Goal: Find specific page/section

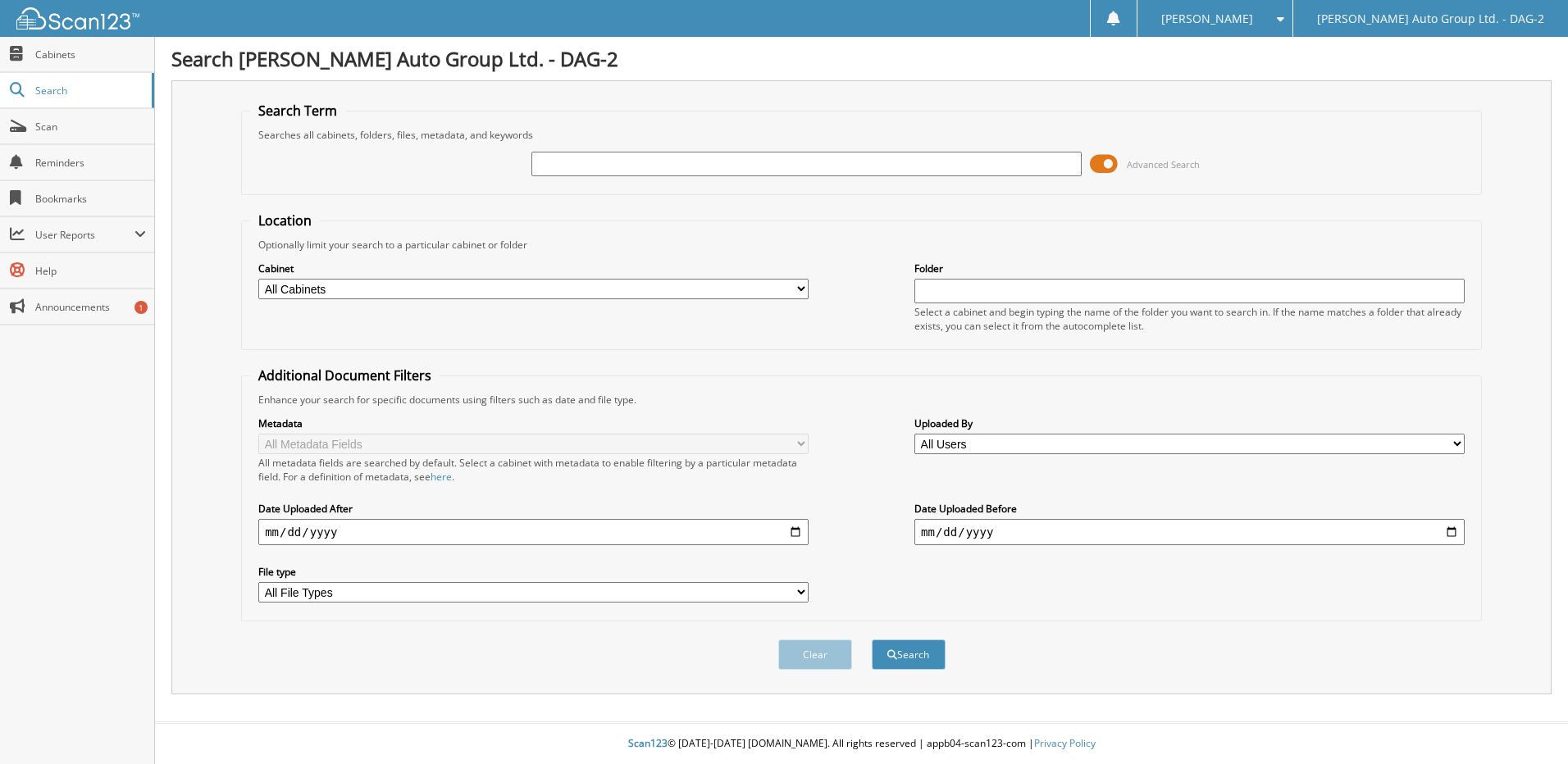
click at [677, 159] on input "text" at bounding box center [806, 164] width 550 height 24
type input "129304"
click at [871, 640] on button "Search" at bounding box center [908, 655] width 74 height 30
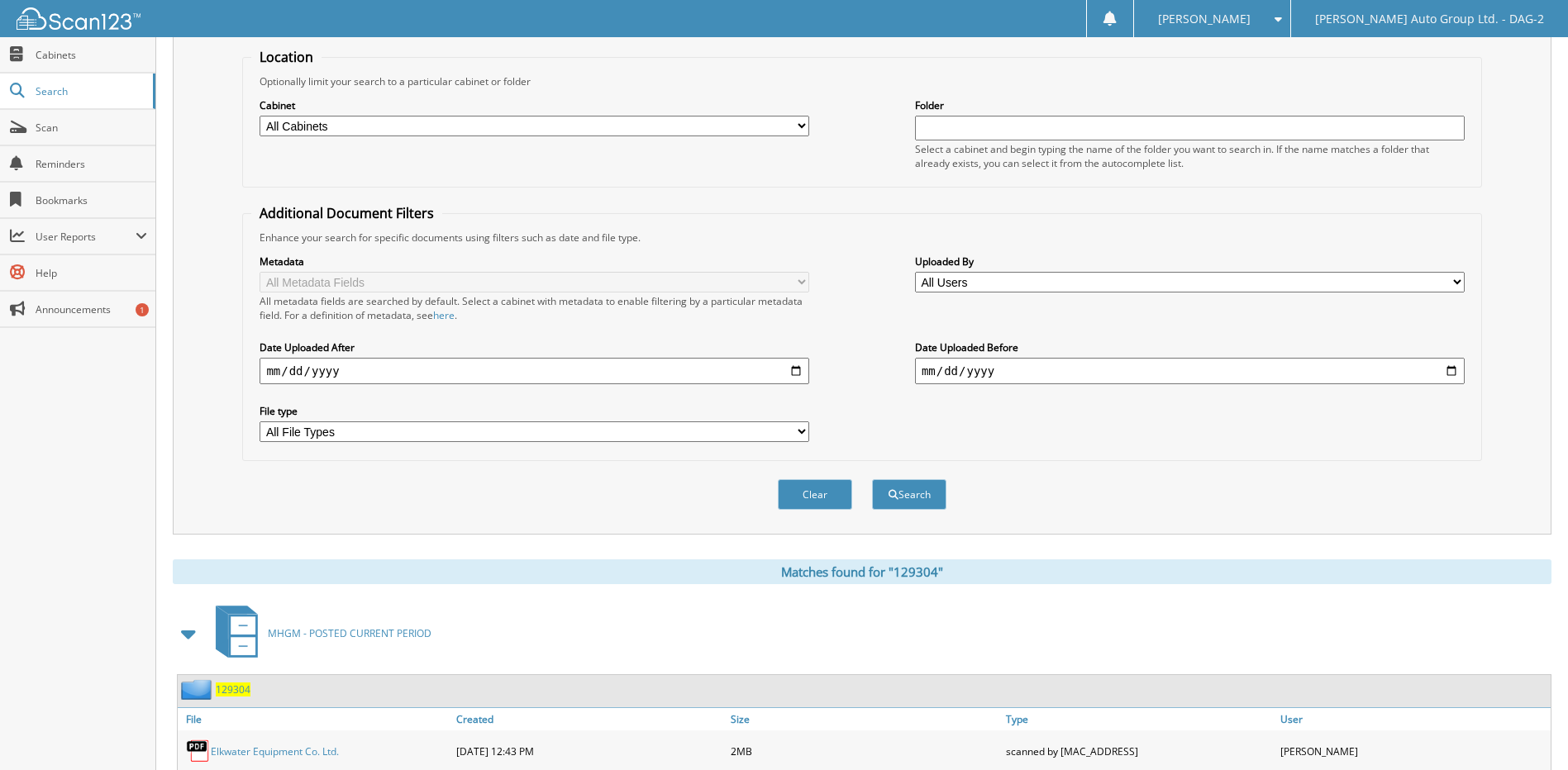
scroll to position [287, 0]
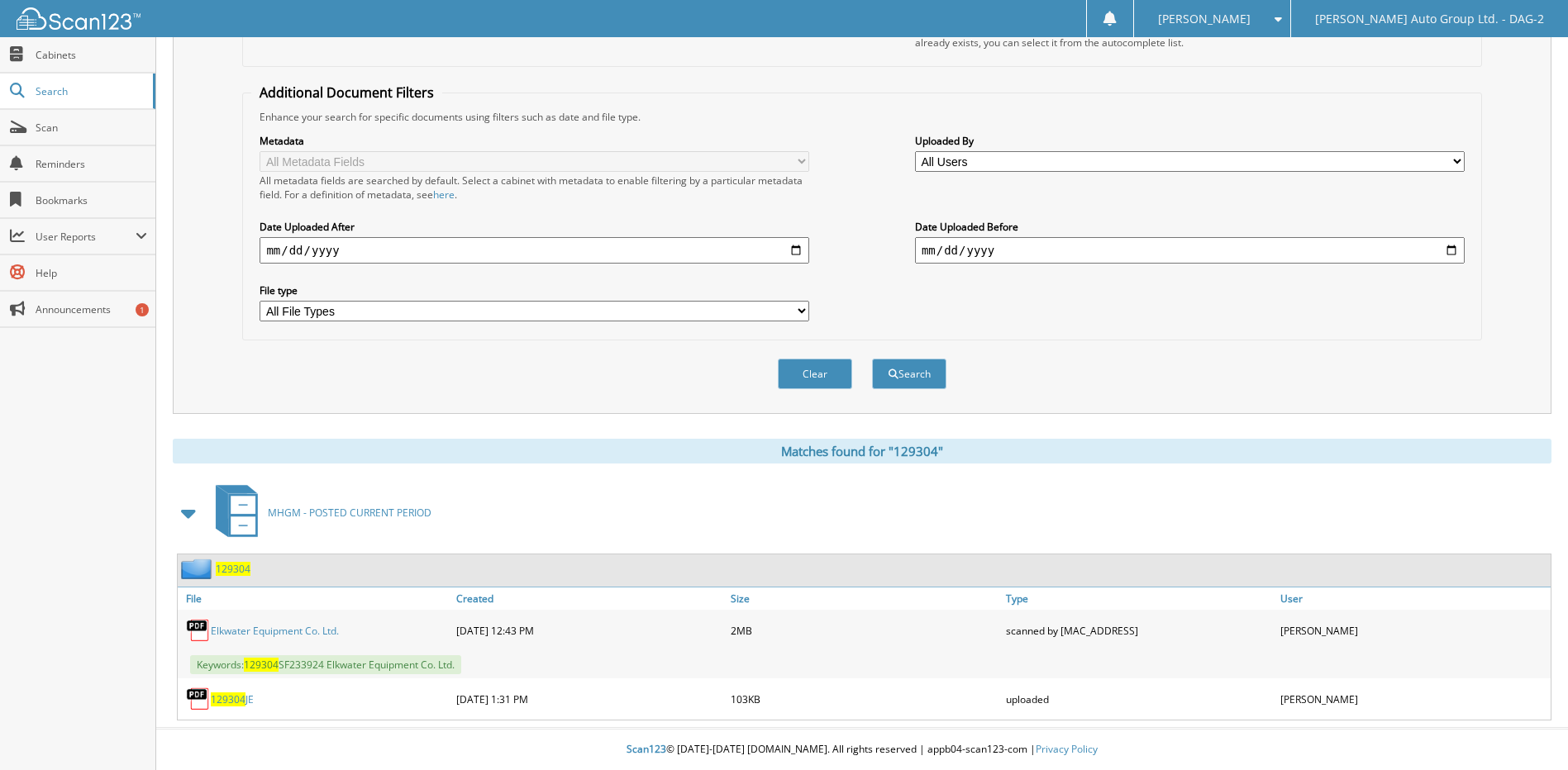
click at [282, 625] on link "Elkwater Equipment Co. Ltd." at bounding box center [274, 630] width 128 height 14
